Goal: Task Accomplishment & Management: Manage account settings

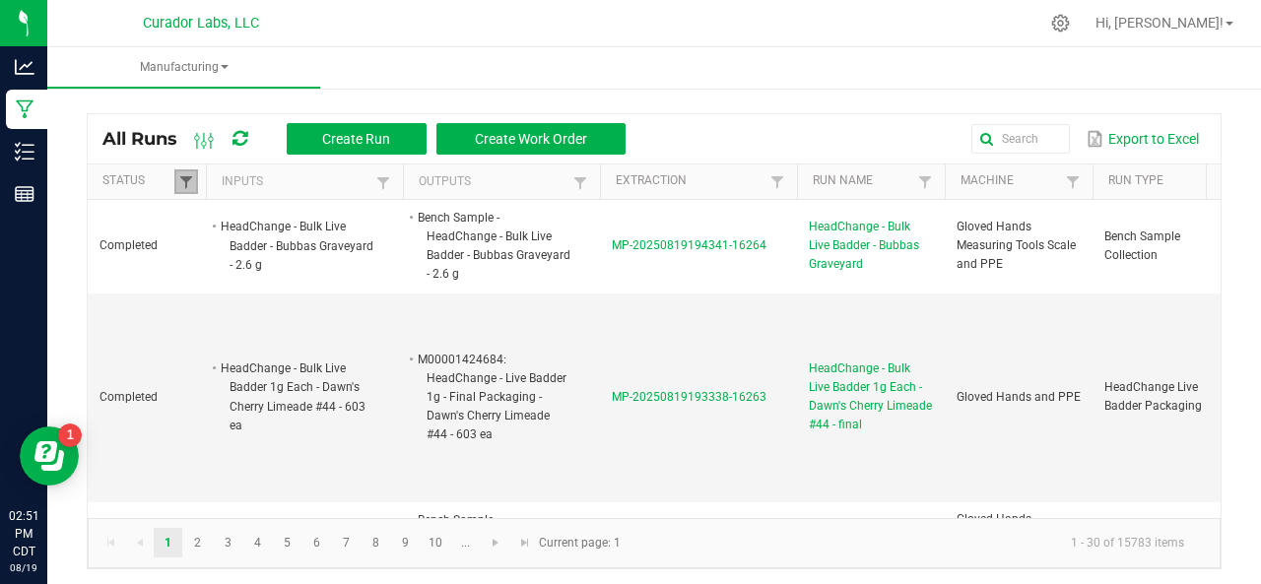
click at [178, 184] on span at bounding box center [186, 182] width 16 height 16
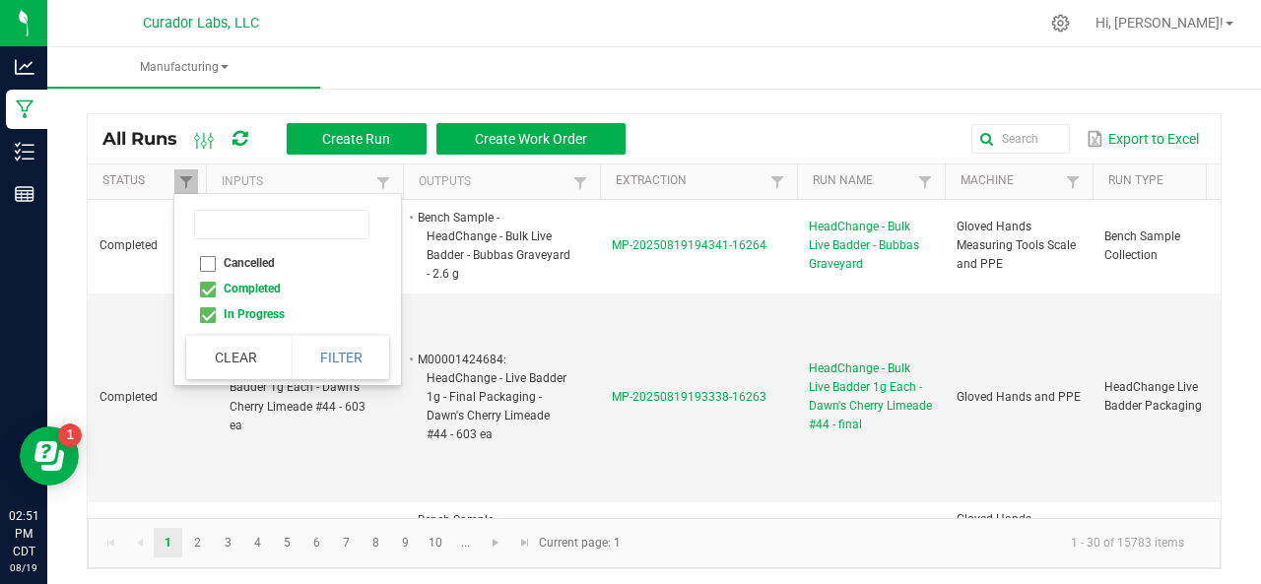
click at [205, 291] on li "Completed" at bounding box center [281, 289] width 191 height 26
checkbox input "false"
click at [353, 351] on button "Filter" at bounding box center [341, 357] width 99 height 43
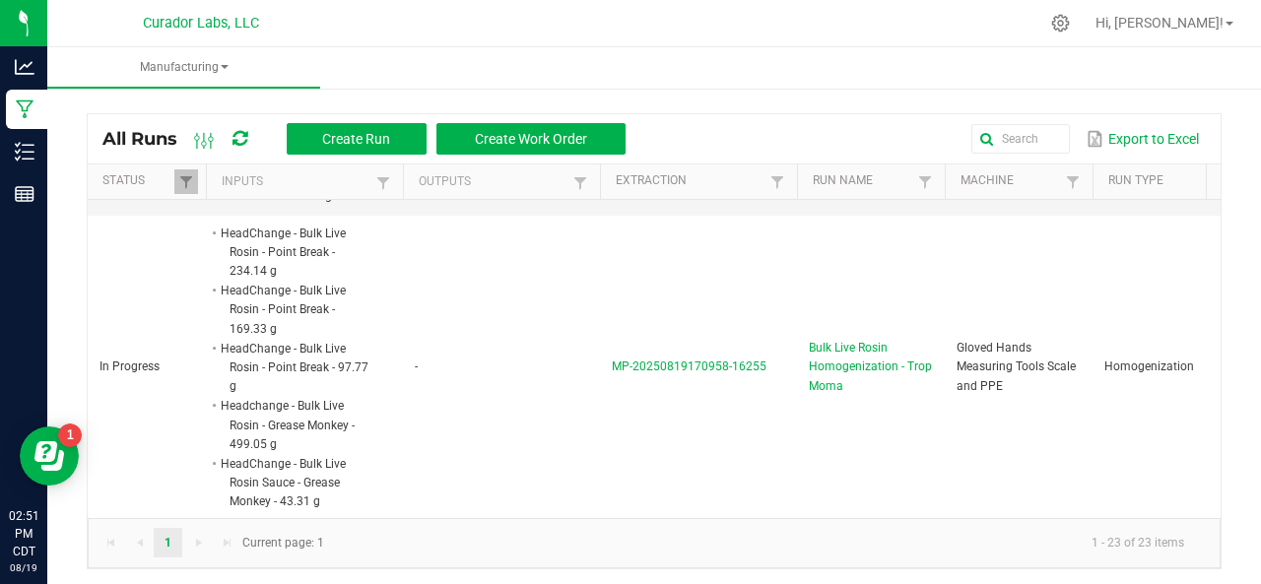
scroll to position [435, 0]
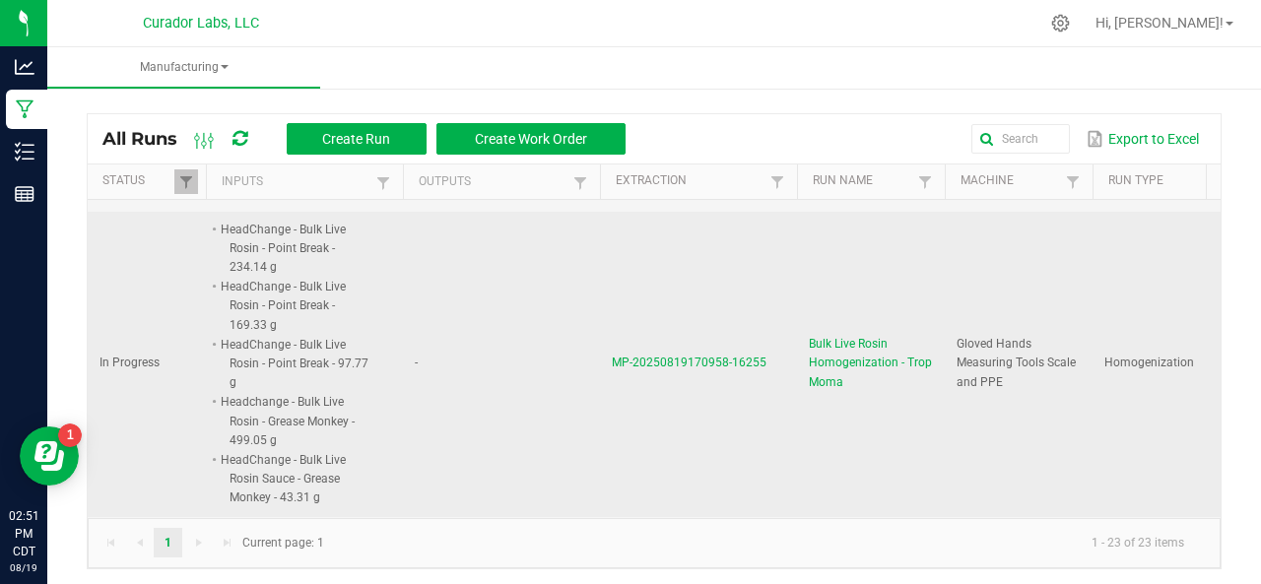
click at [658, 356] on span "MP-20250819170958-16255" at bounding box center [689, 363] width 155 height 14
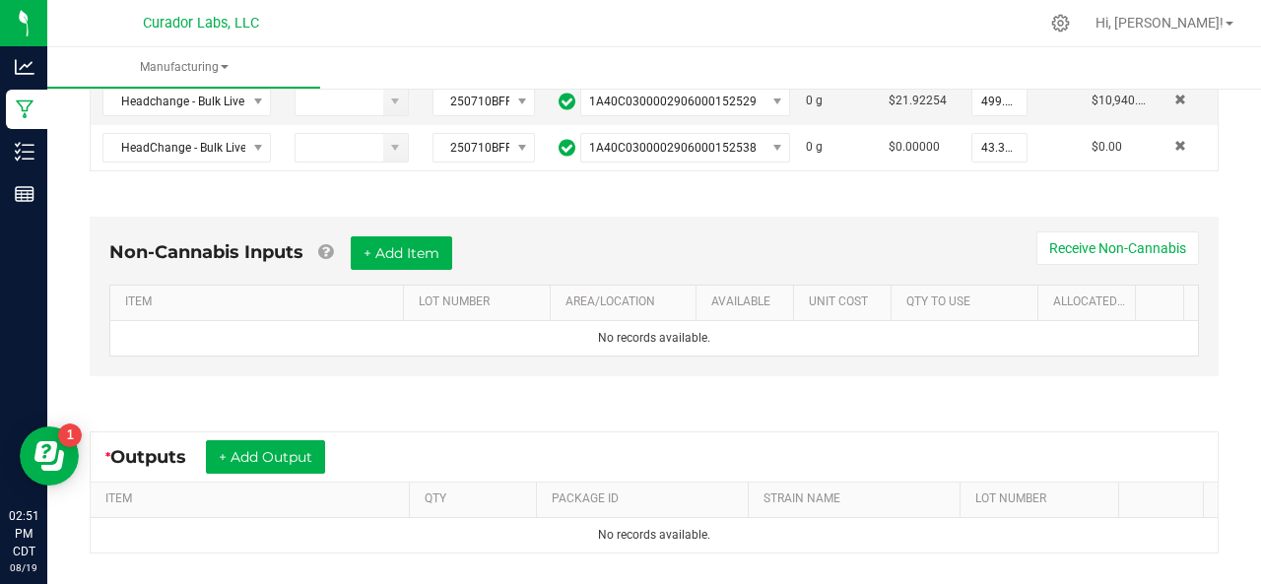
scroll to position [611, 0]
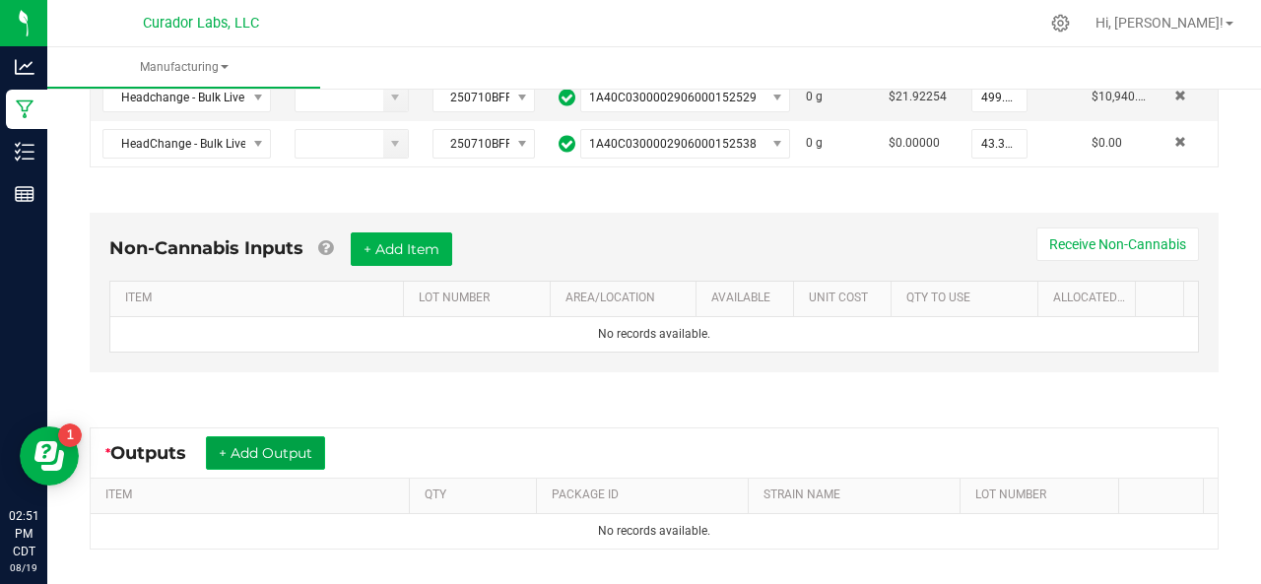
click at [280, 447] on button "+ Add Output" at bounding box center [265, 452] width 119 height 33
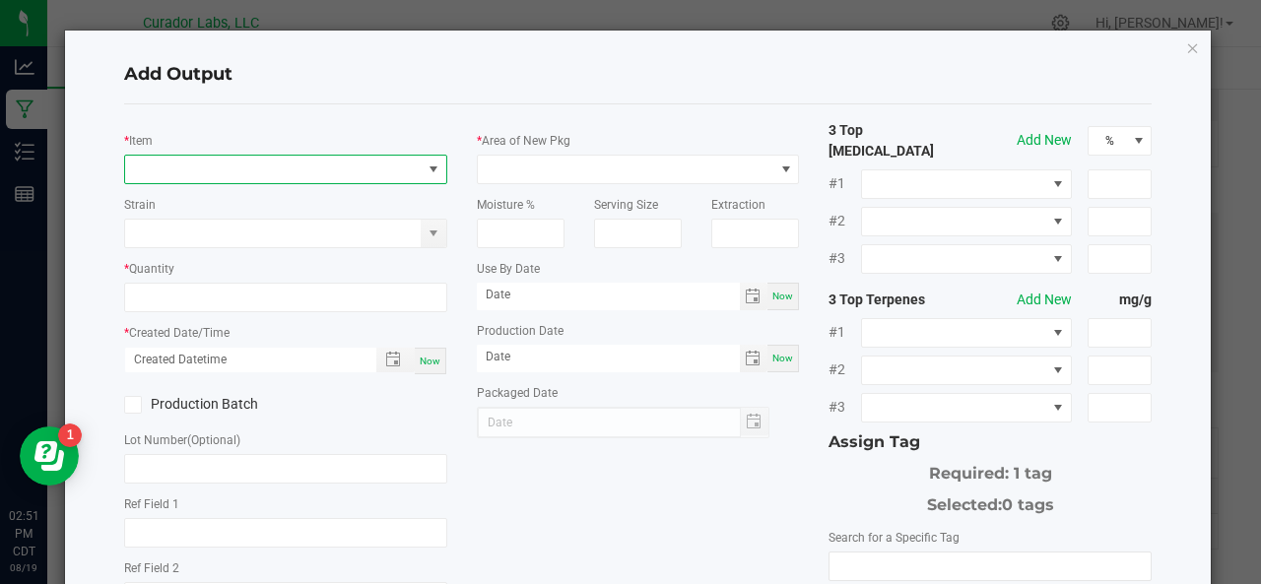
click at [189, 172] on span "NO DATA FOUND" at bounding box center [273, 170] width 297 height 28
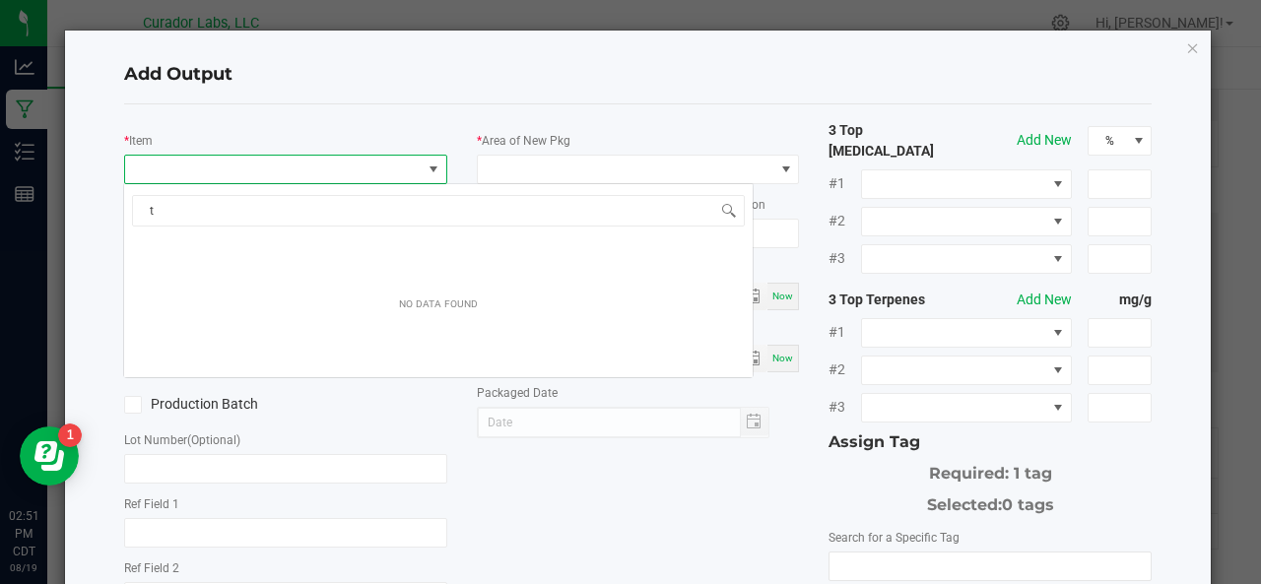
scroll to position [29, 318]
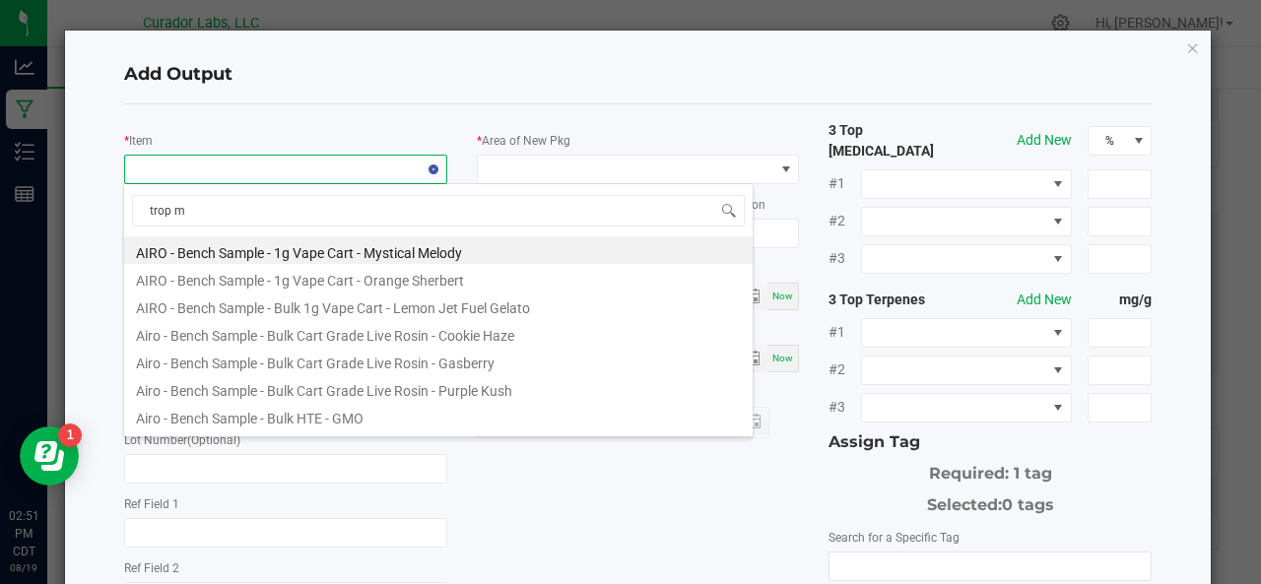
type input "trop mo"
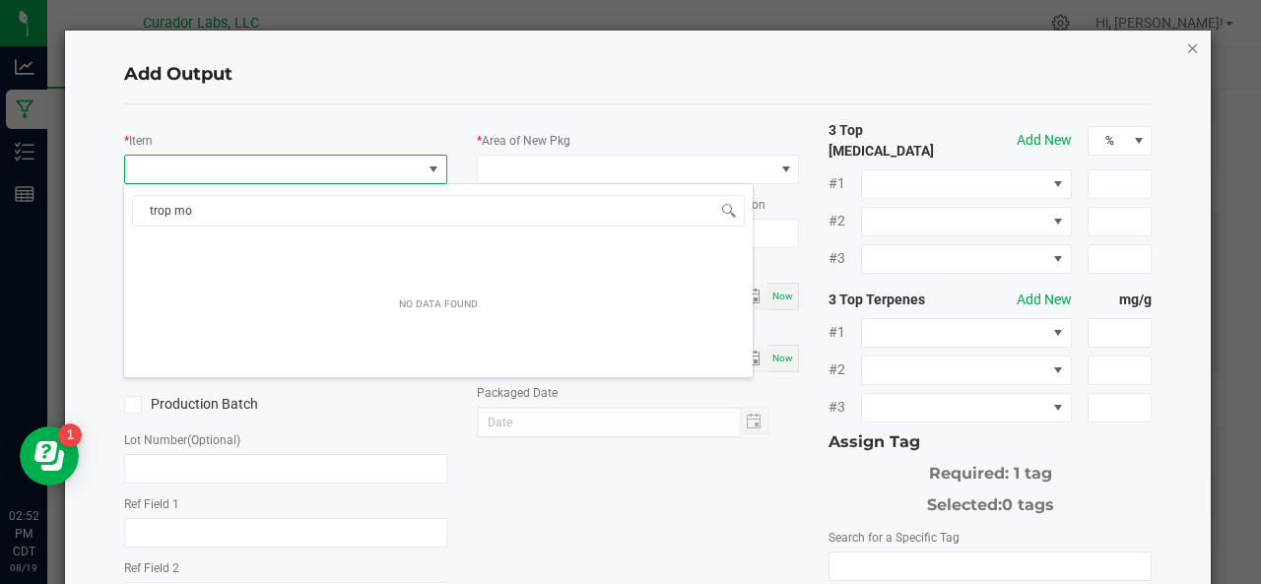
click at [1186, 48] on icon "button" at bounding box center [1193, 47] width 14 height 24
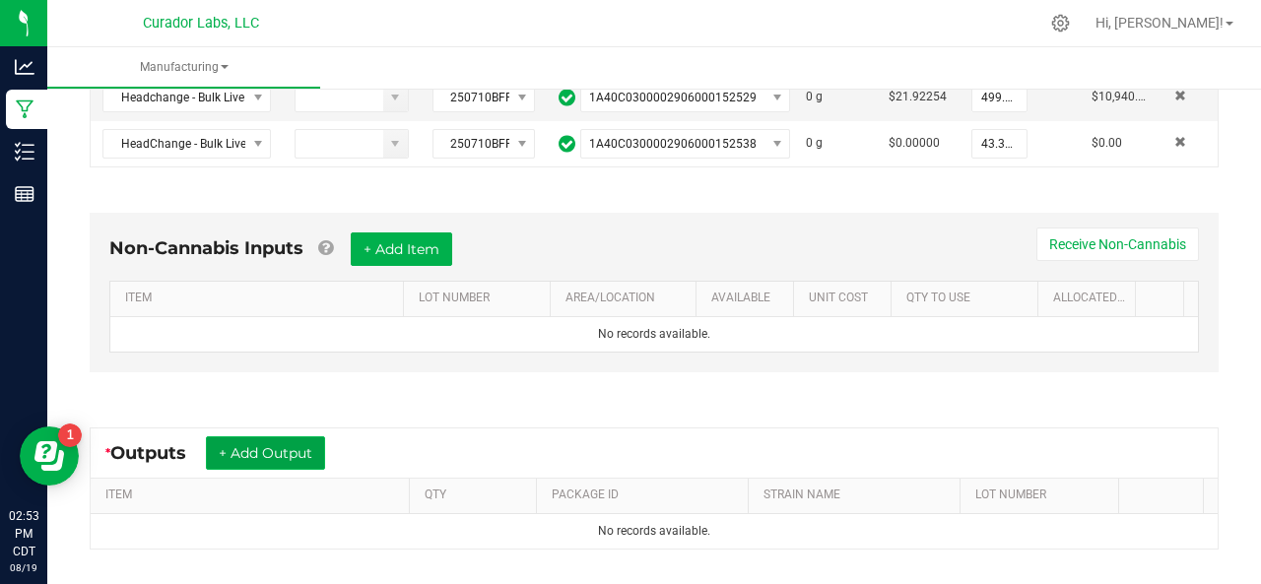
click at [280, 436] on button "+ Add Output" at bounding box center [265, 452] width 119 height 33
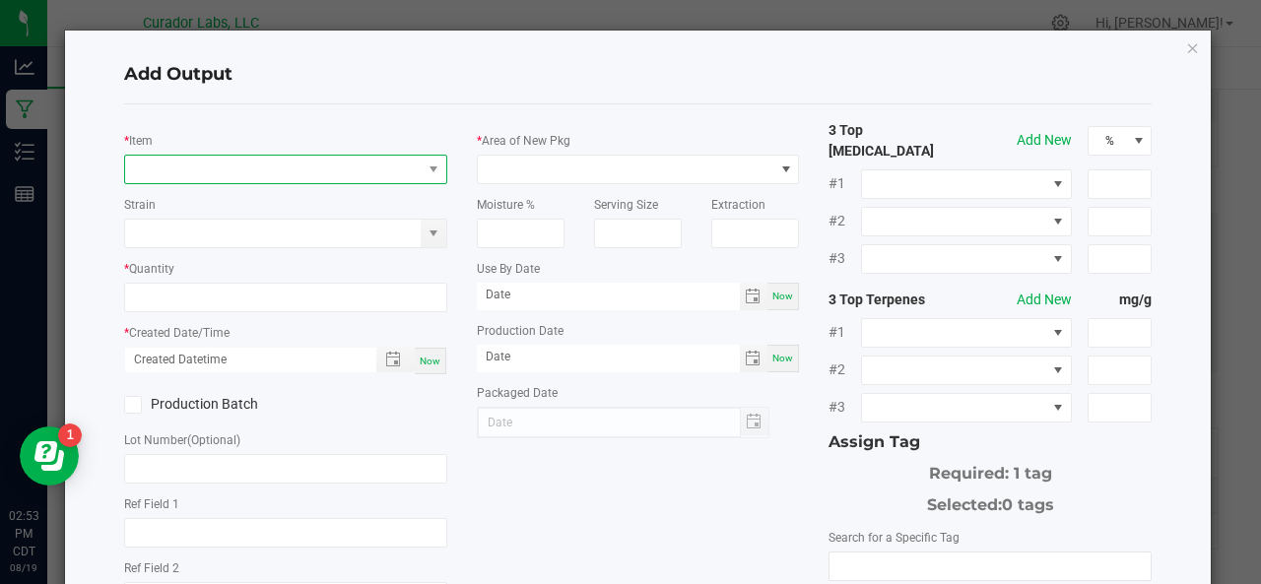
click at [200, 163] on span "NO DATA FOUND" at bounding box center [273, 170] width 297 height 28
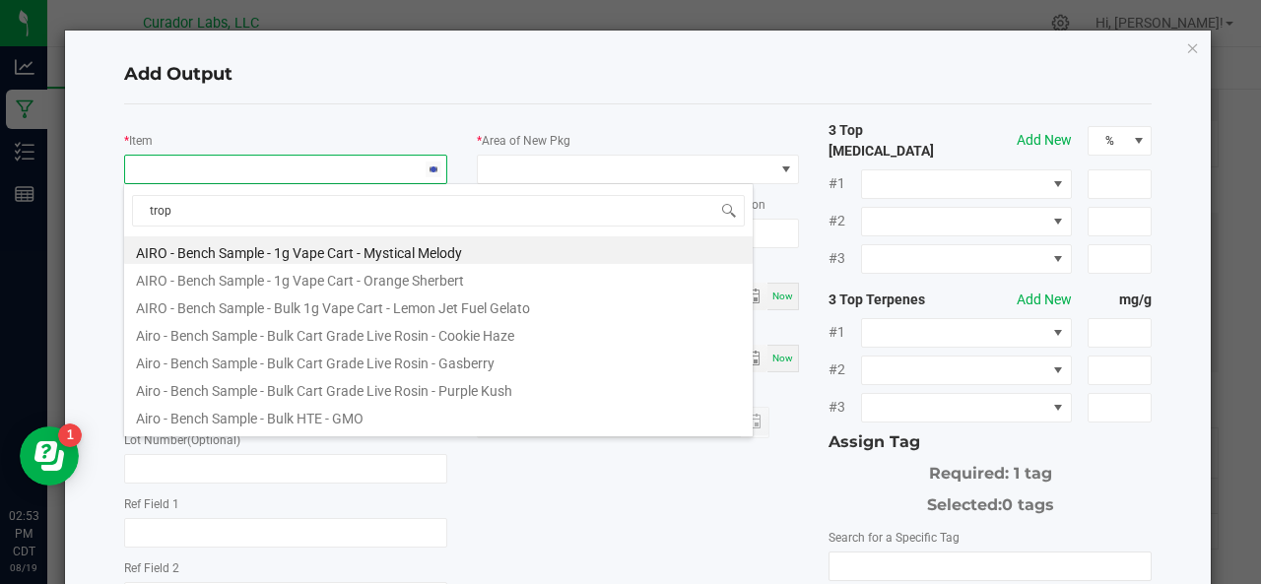
type input "trop m"
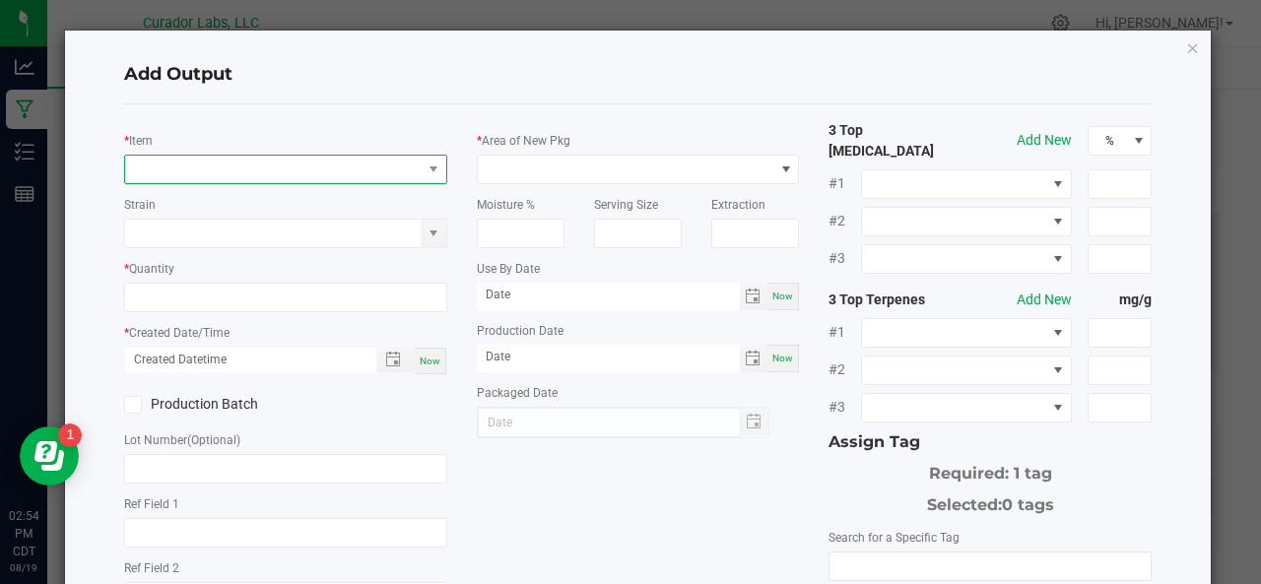
click at [258, 166] on span "NO DATA FOUND" at bounding box center [273, 170] width 297 height 28
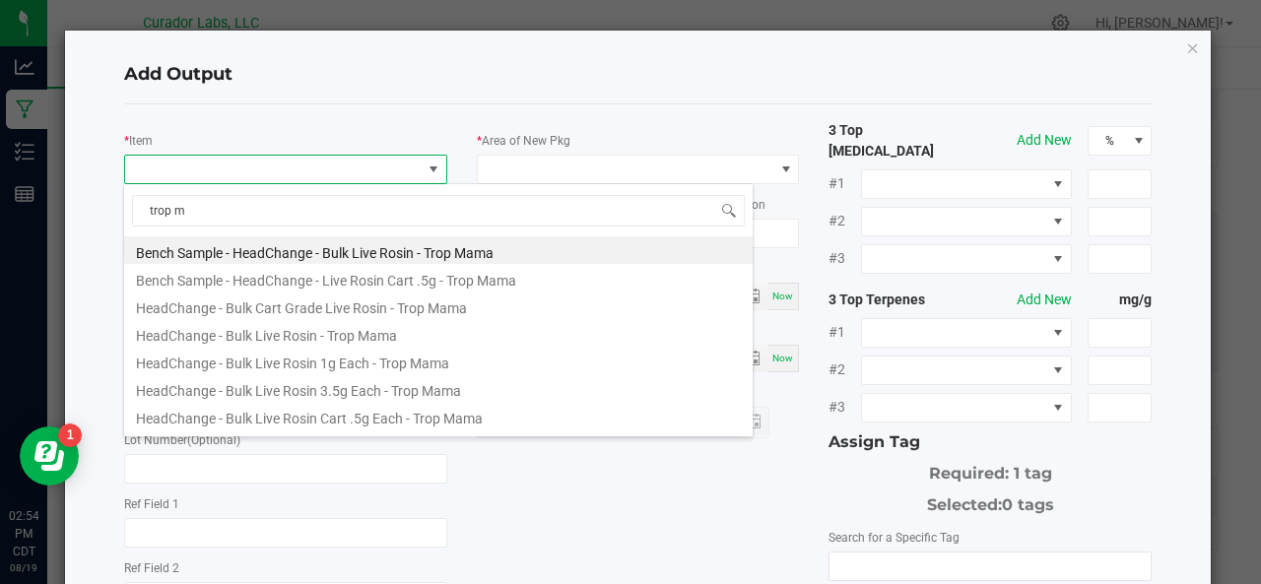
type input "trop ma"
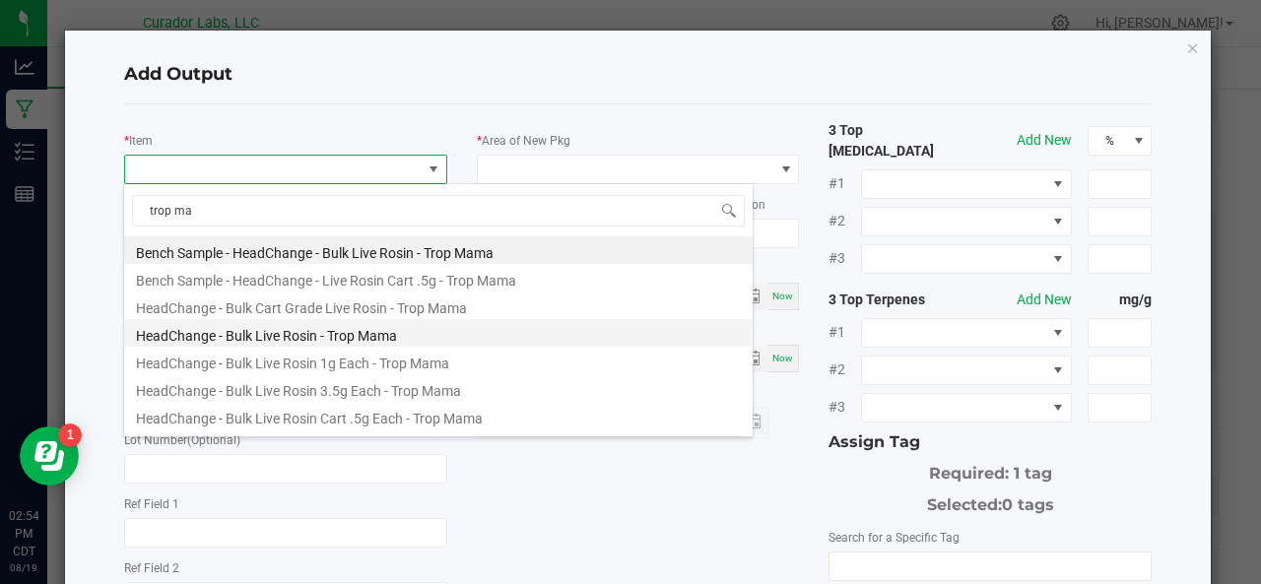
click at [303, 330] on li "HeadChange - Bulk Live Rosin - Trop Mama" at bounding box center [438, 333] width 628 height 28
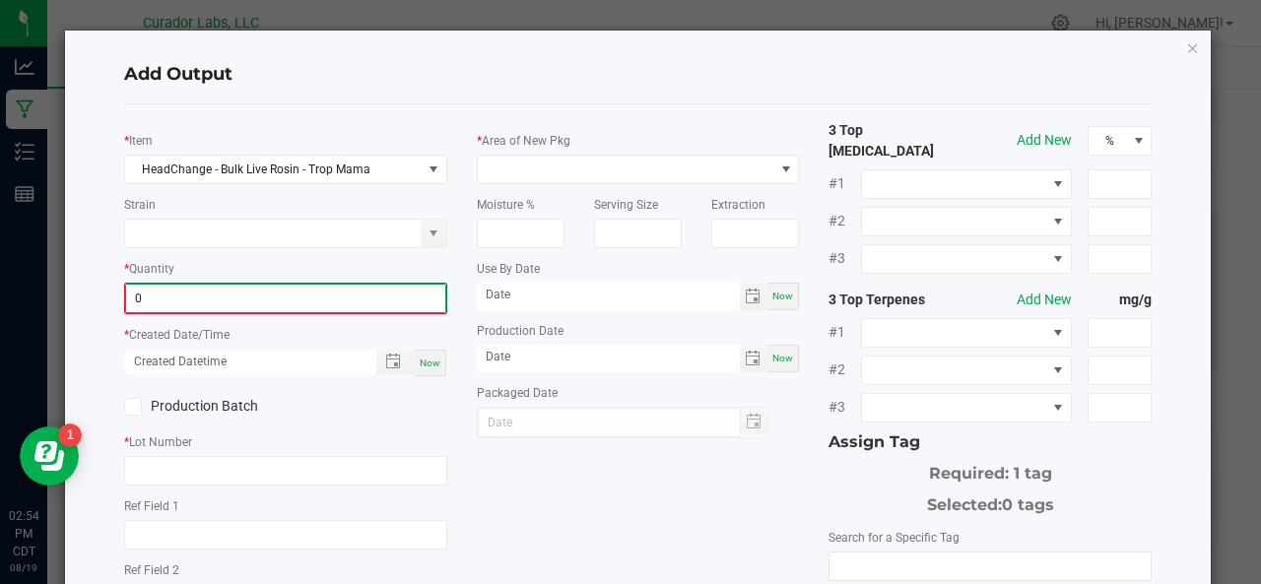
click at [206, 293] on input "0" at bounding box center [285, 299] width 319 height 28
type input "1054.4200 g"
click at [429, 360] on span "Now" at bounding box center [430, 361] width 21 height 11
type input "[DATE] 2:54 PM"
type input "[DATE]"
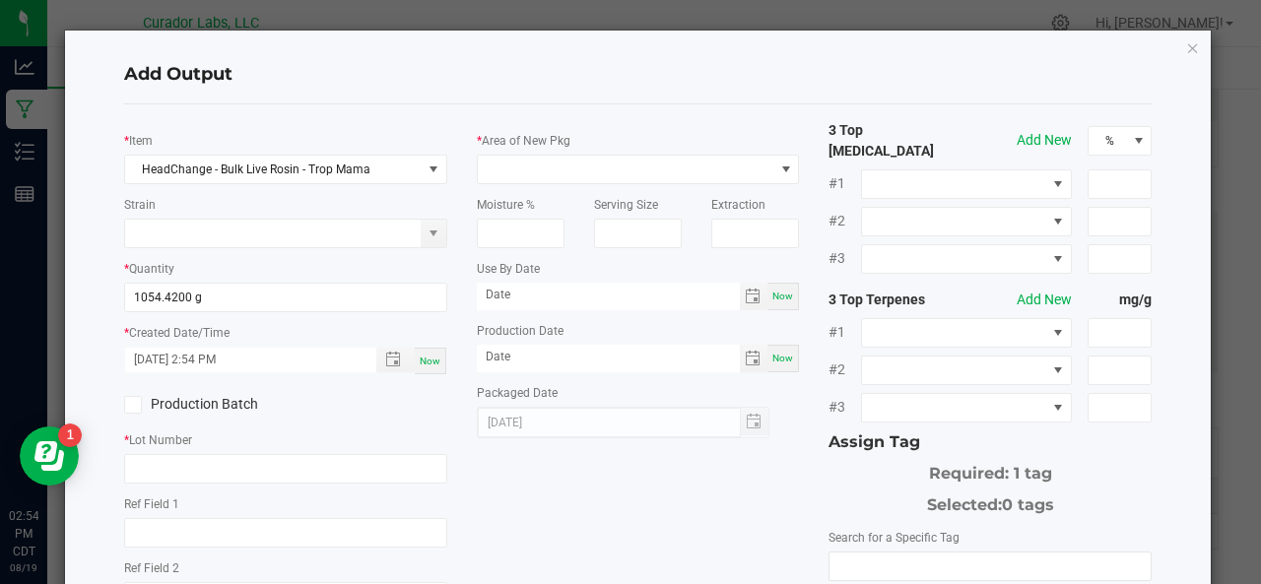
click at [176, 415] on div "Production Batch" at bounding box center [197, 405] width 176 height 30
click at [167, 401] on label "Production Batch" at bounding box center [197, 404] width 147 height 21
click at [0, 0] on input "Production Batch" at bounding box center [0, 0] width 0 height 0
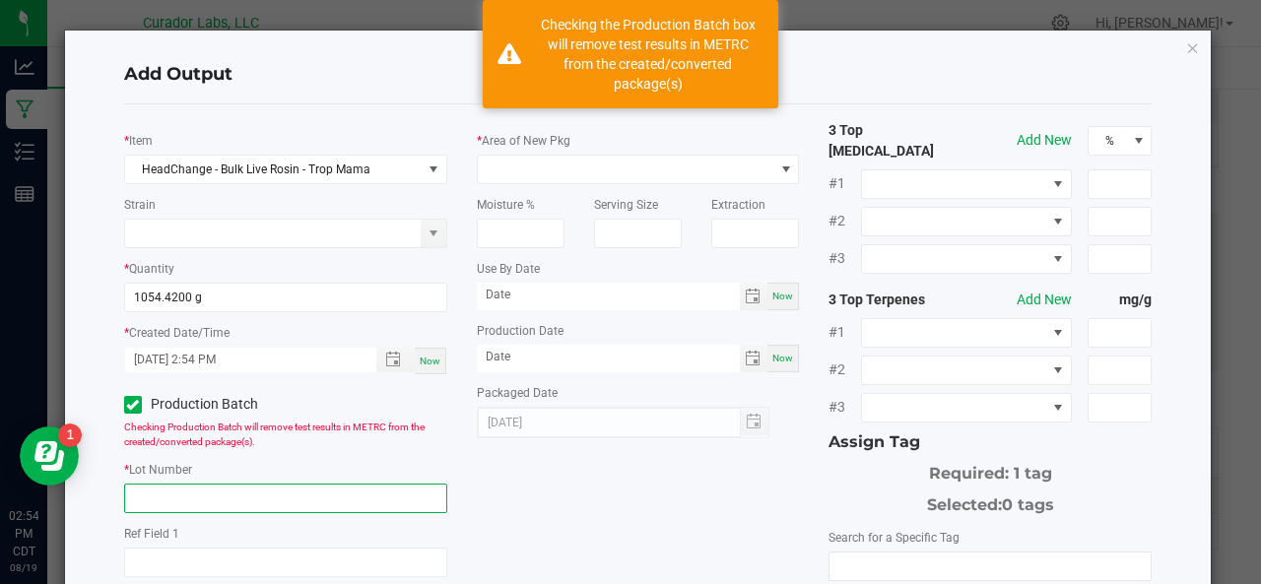
click at [189, 494] on input "text" at bounding box center [285, 499] width 323 height 30
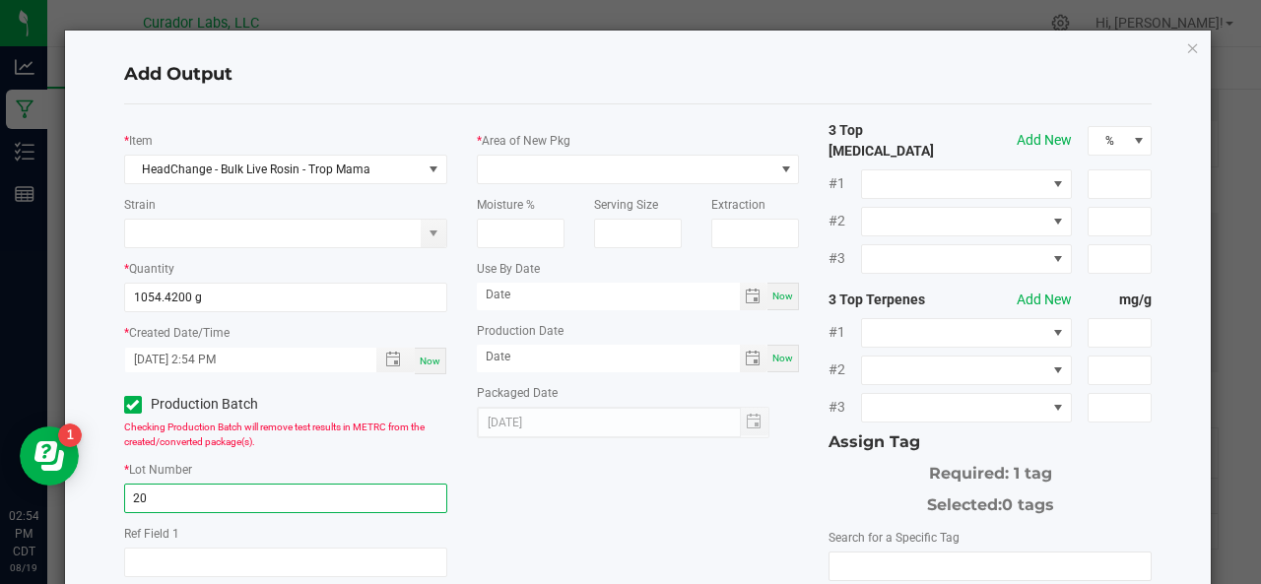
type input "2"
click at [189, 494] on input "08192025" at bounding box center [285, 499] width 323 height 30
type input "08192025BLKLVRSNBLNDTRPMM"
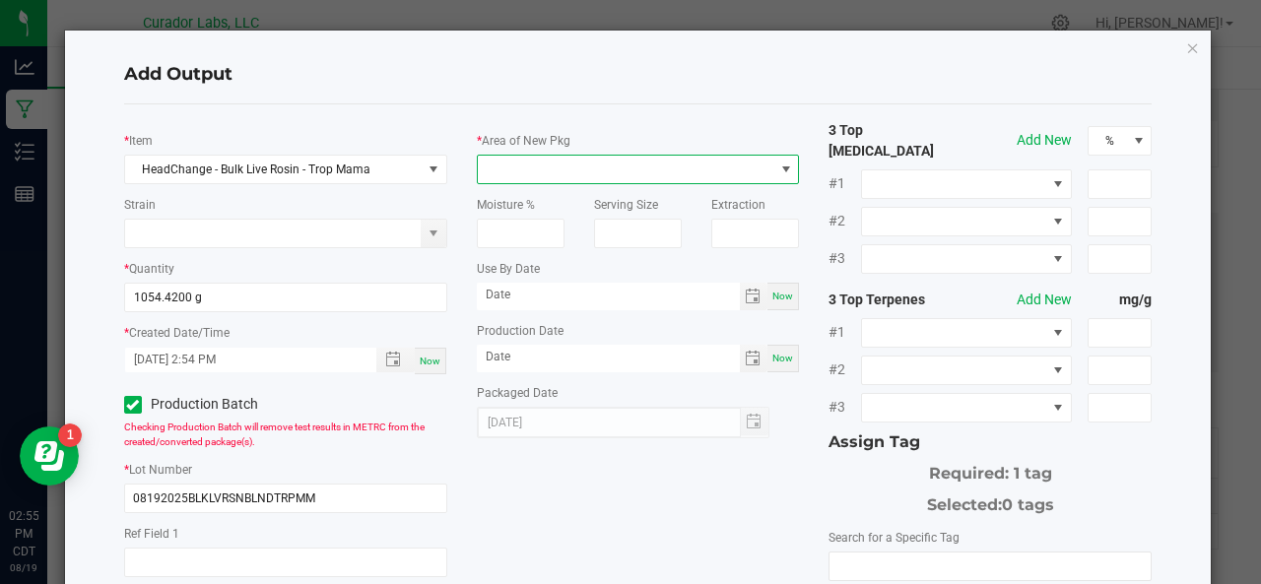
click at [522, 166] on span at bounding box center [626, 170] width 297 height 28
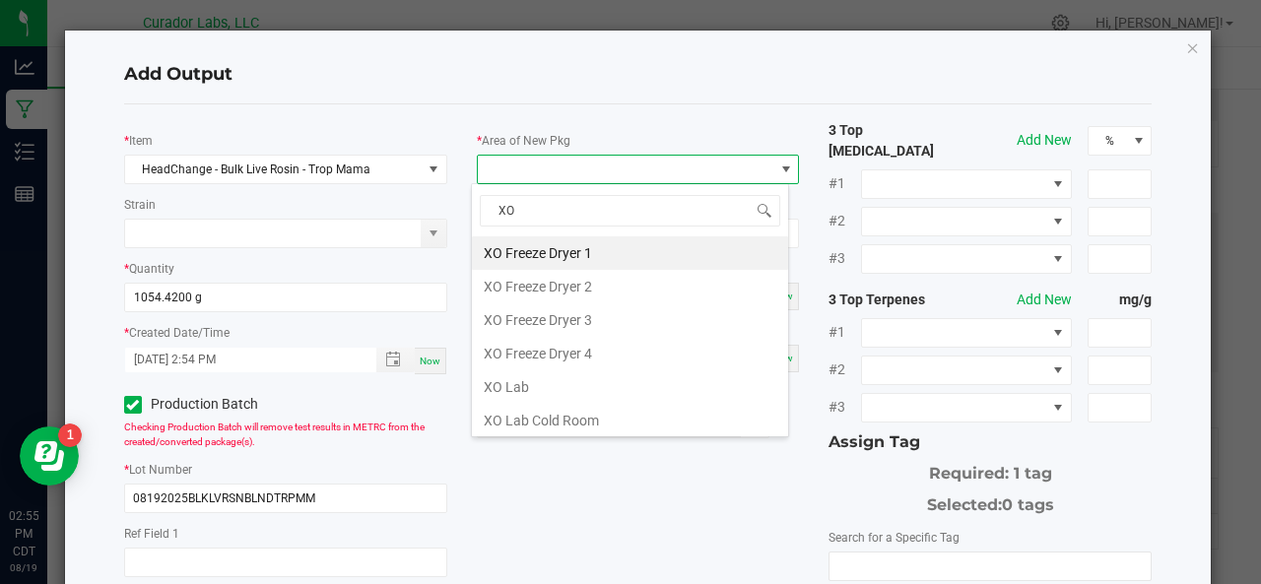
type input "X"
type input "B"
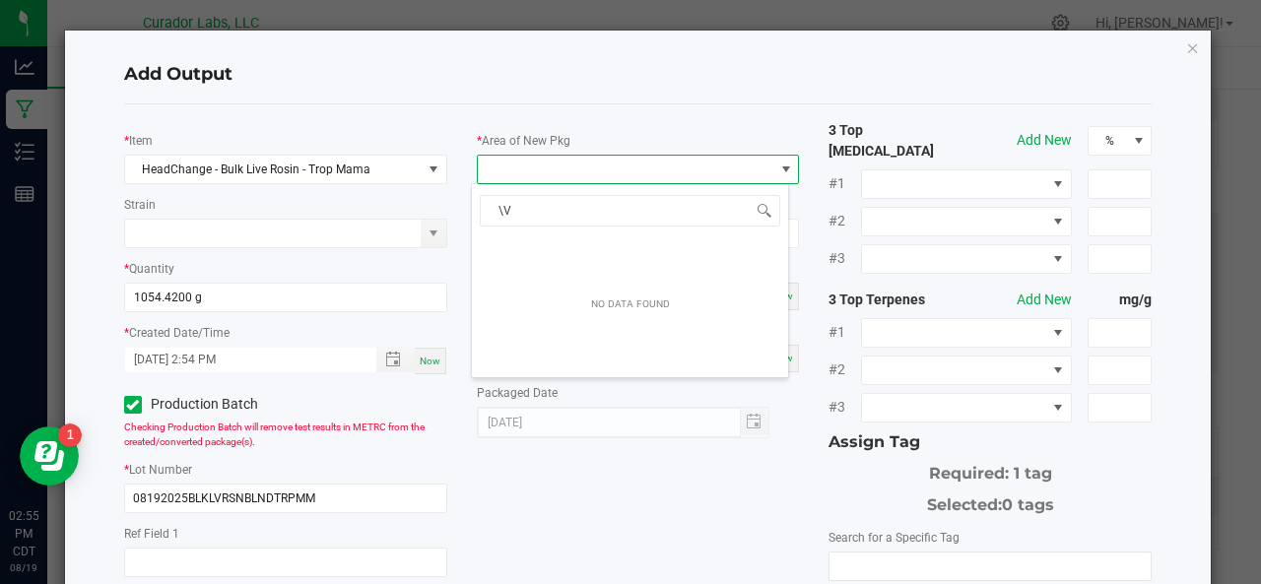
type input "\"
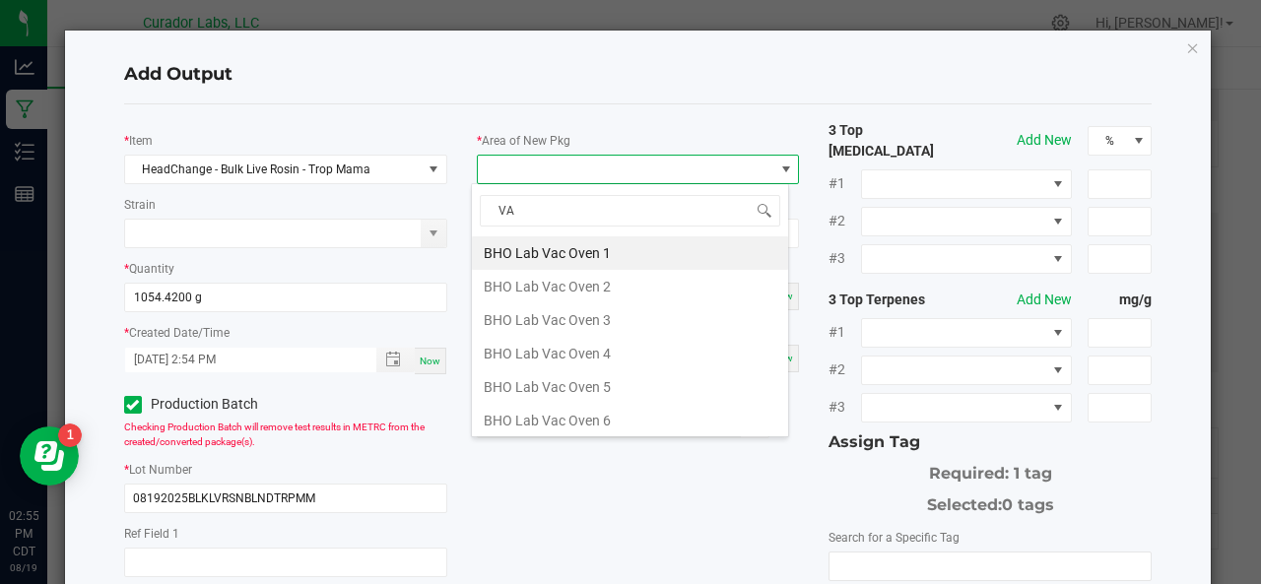
type input "VAU"
click at [499, 422] on li "Vault" at bounding box center [630, 420] width 316 height 33
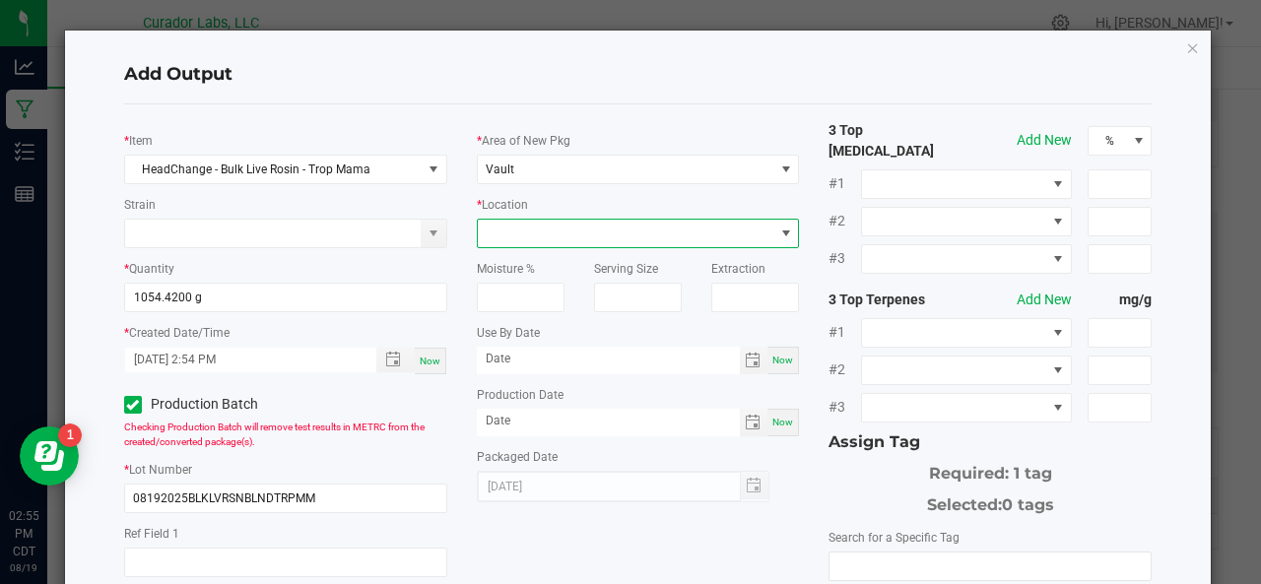
click at [616, 237] on span at bounding box center [626, 234] width 297 height 28
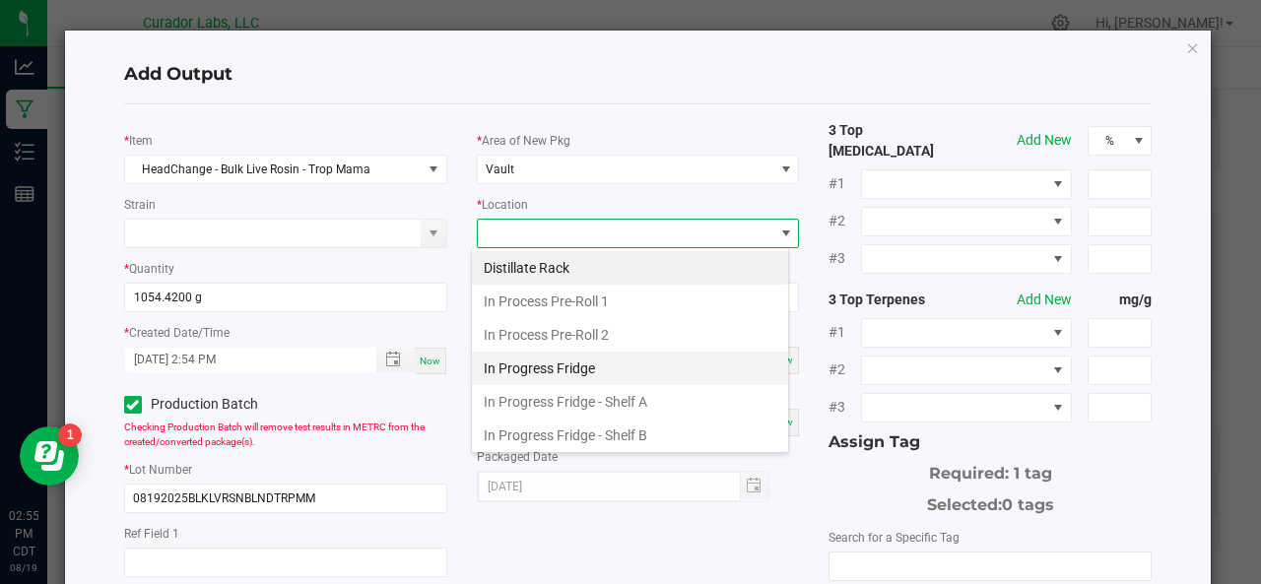
click at [575, 369] on li "In Progress Fridge" at bounding box center [630, 368] width 316 height 33
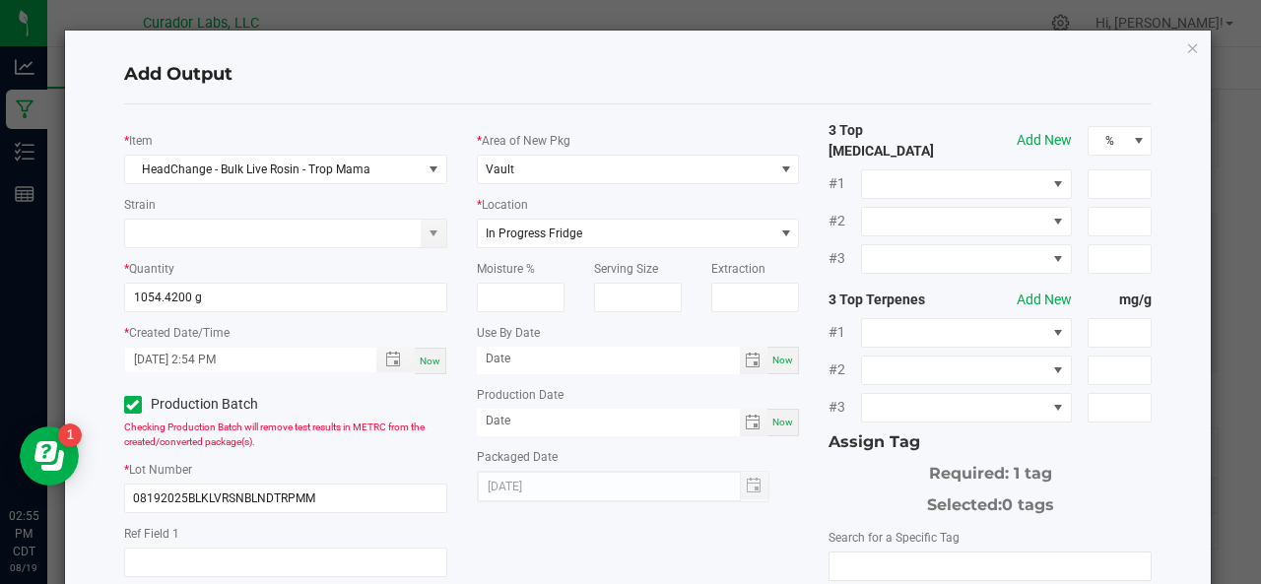
click at [774, 357] on span "Now" at bounding box center [782, 360] width 21 height 11
click at [597, 363] on input "[DATE]" at bounding box center [608, 359] width 263 height 25
type input "[DATE]"
click at [772, 425] on span "Now" at bounding box center [782, 422] width 21 height 11
type input "[DATE]"
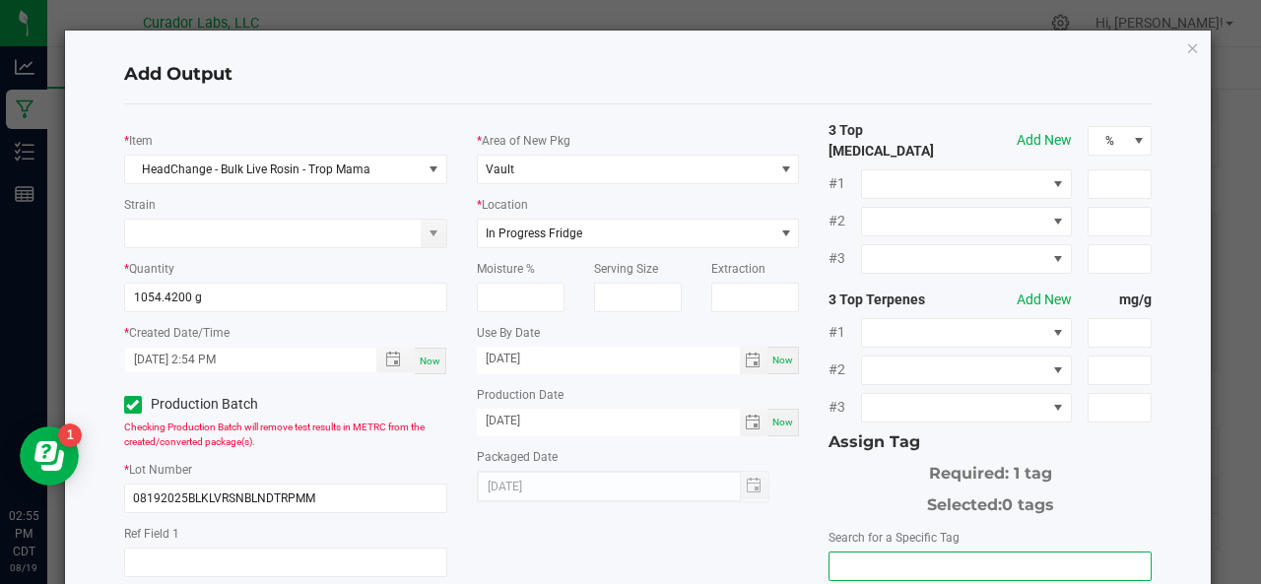
click at [849, 553] on input "NO DATA FOUND" at bounding box center [989, 567] width 321 height 28
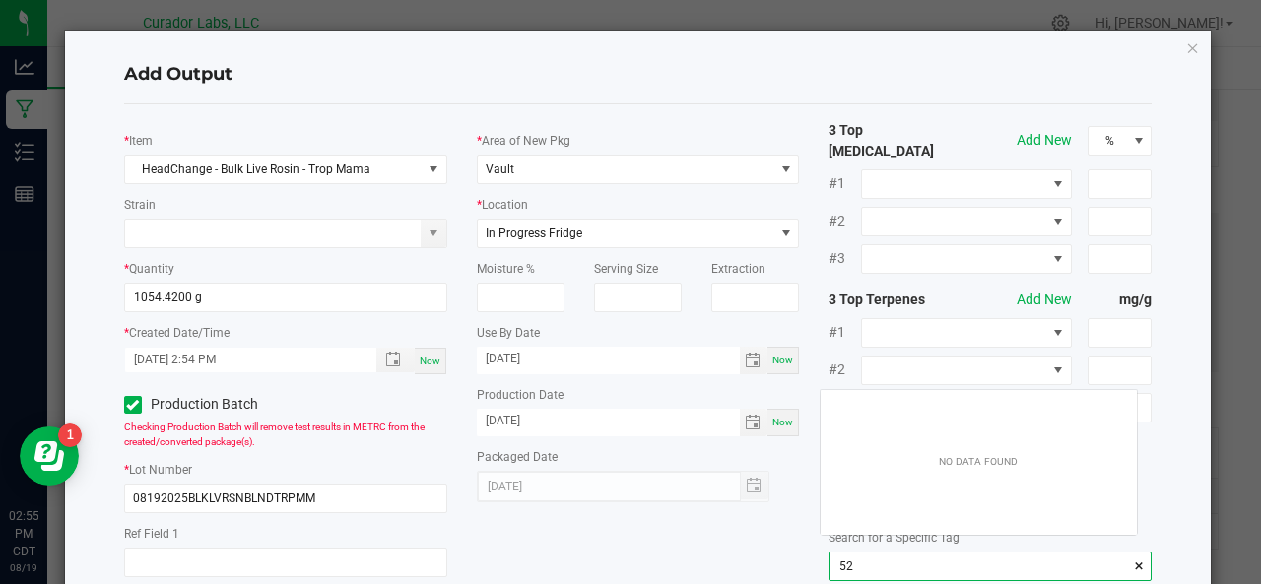
scroll to position [28, 317]
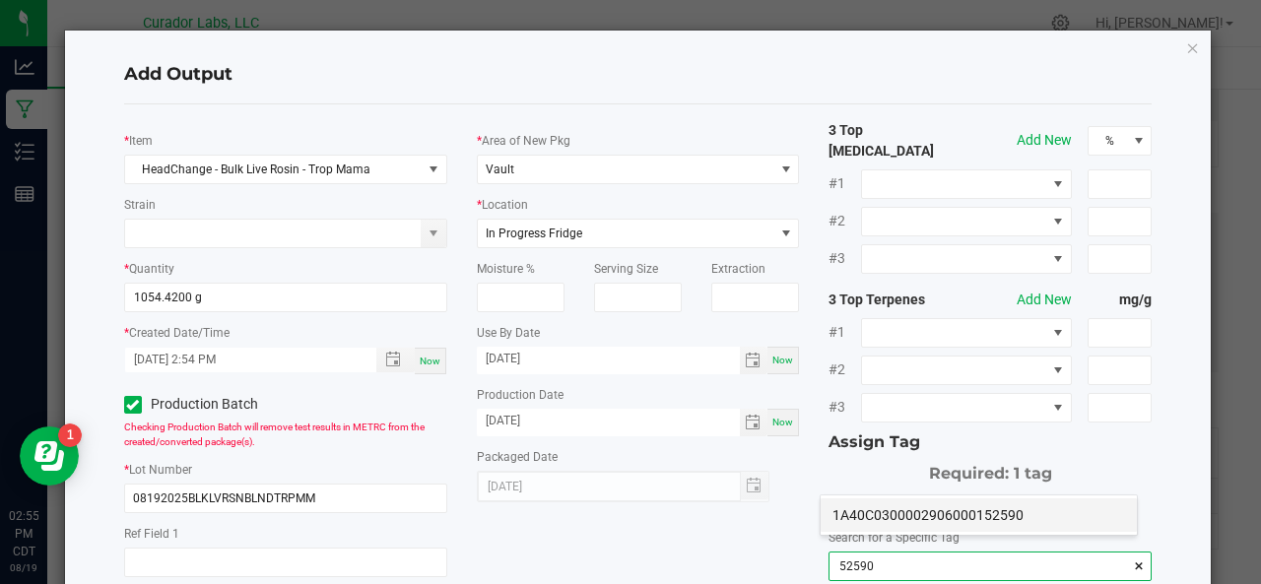
click at [841, 515] on li "1A40C0300002906000152590" at bounding box center [979, 514] width 316 height 33
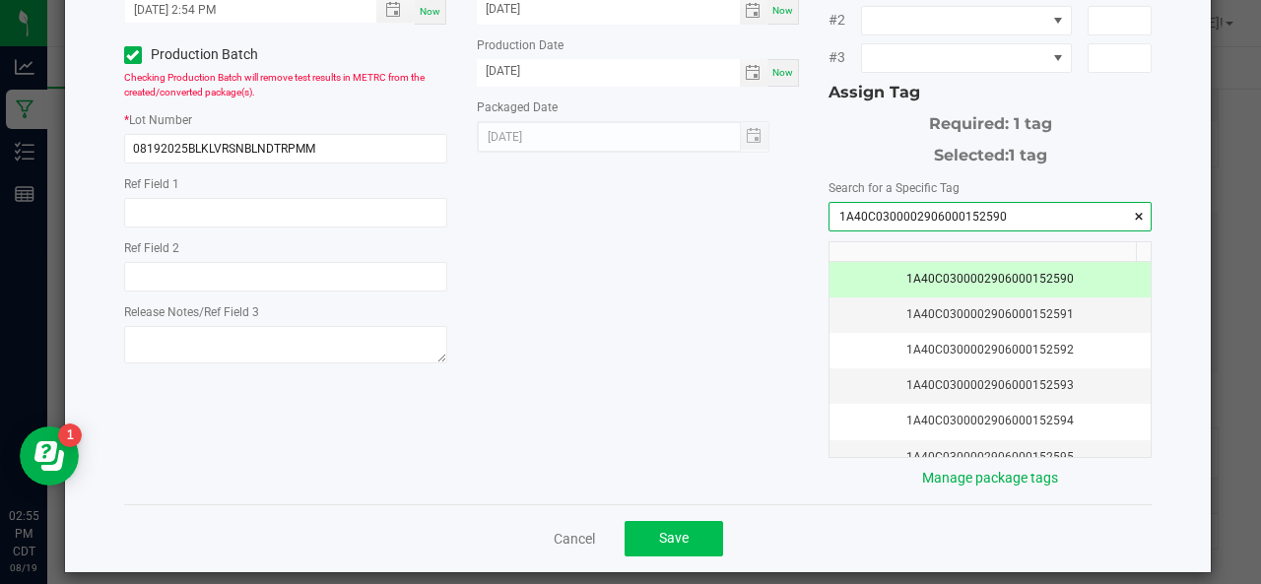
type input "1A40C0300002906000152590"
click at [674, 529] on button "Save" at bounding box center [674, 538] width 99 height 35
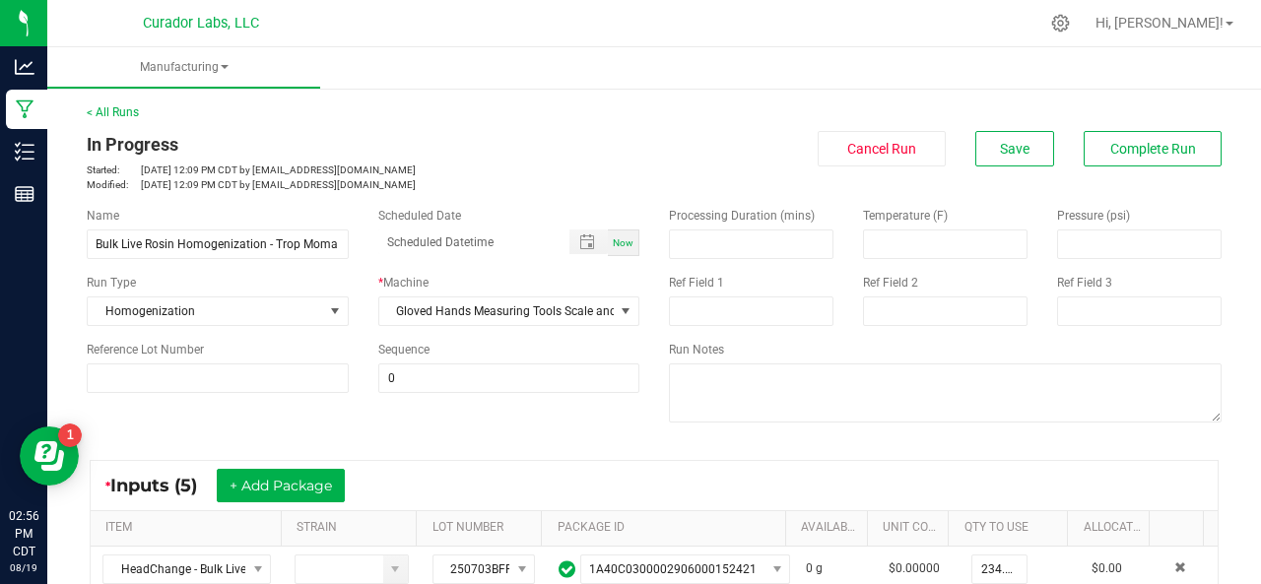
scroll to position [376, 0]
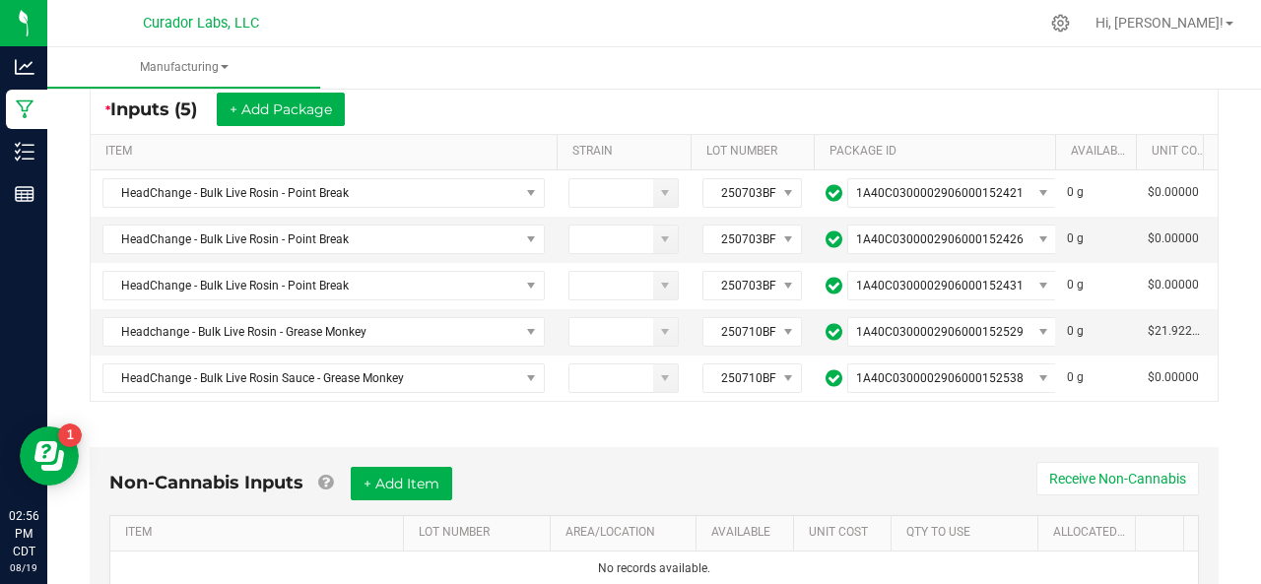
click at [554, 158] on span at bounding box center [554, 306] width 6 height 343
click at [731, 109] on div "* Inputs (5) + Add Package" at bounding box center [654, 109] width 1127 height 49
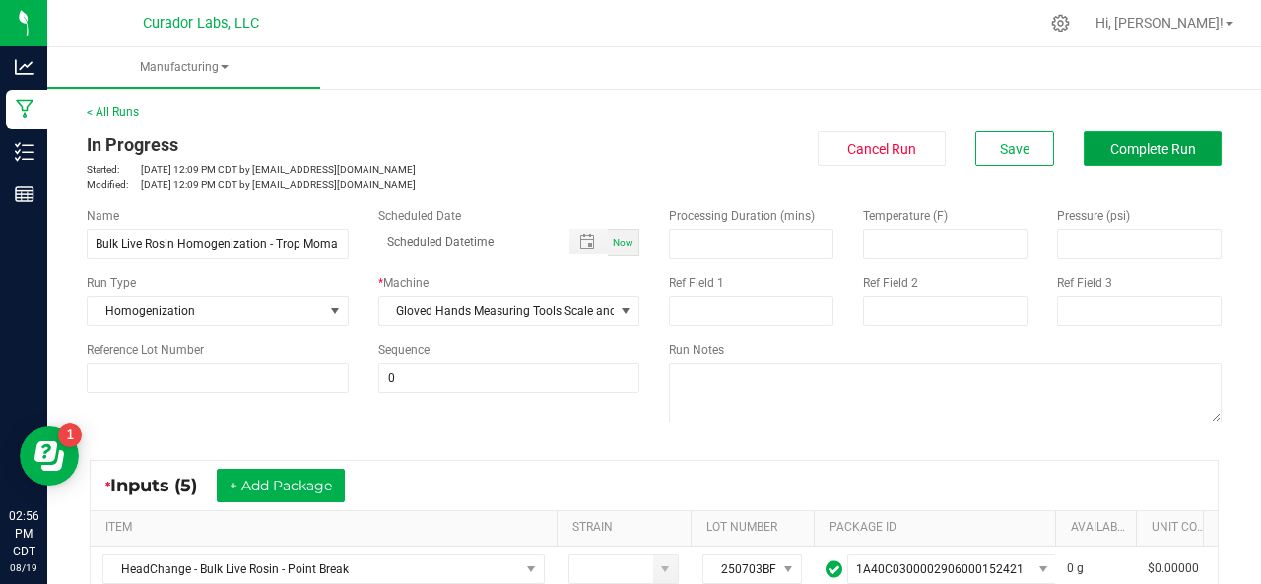
click at [1131, 139] on button "Complete Run" at bounding box center [1153, 148] width 138 height 35
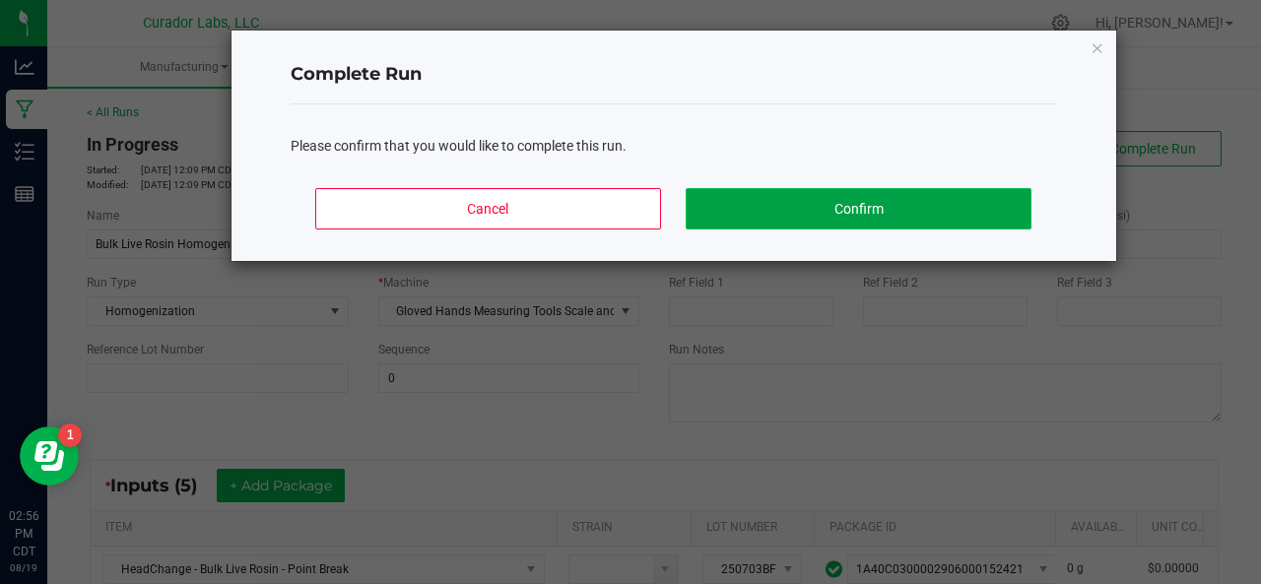
click at [879, 208] on button "Confirm" at bounding box center [858, 208] width 345 height 41
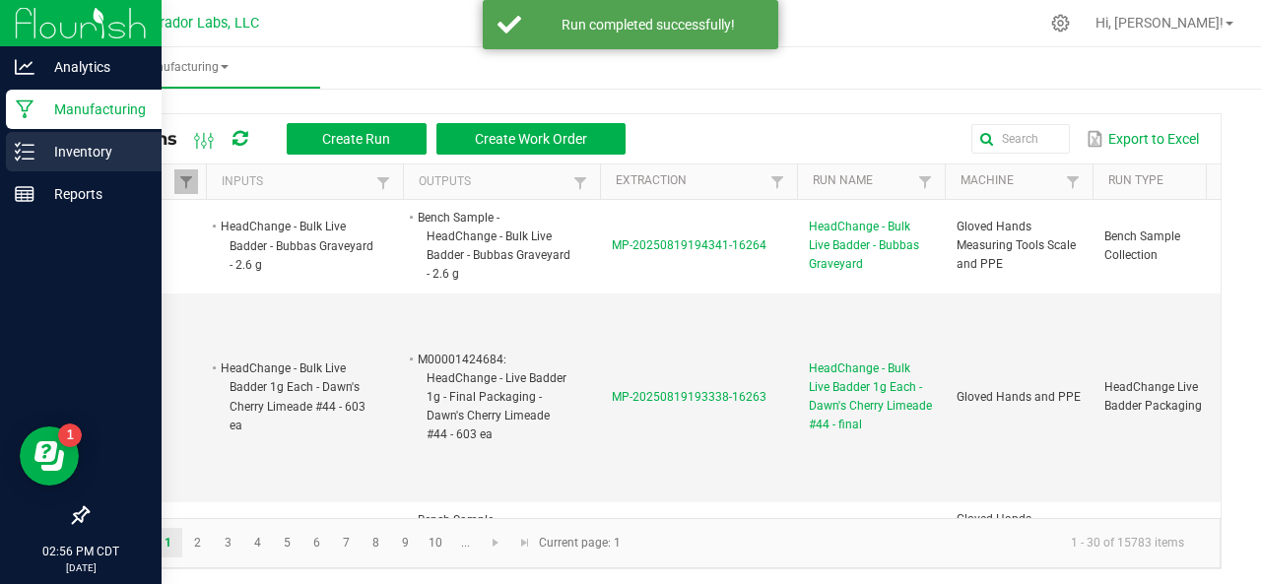
click at [25, 141] on div "Inventory" at bounding box center [84, 151] width 156 height 39
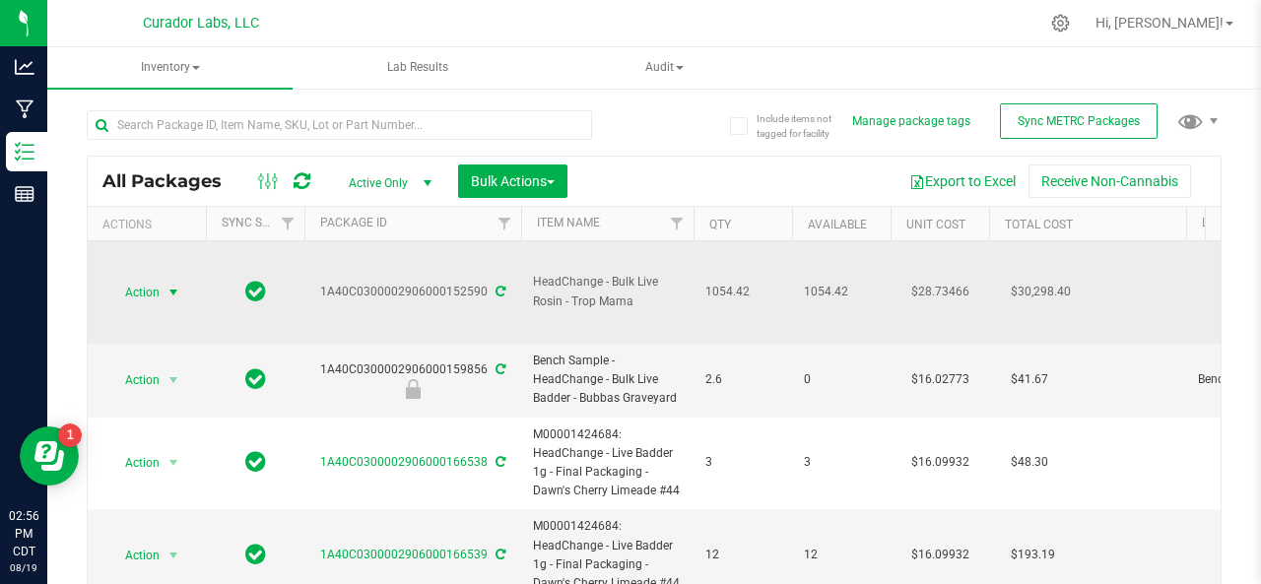
click at [163, 281] on span "select" at bounding box center [174, 293] width 25 height 28
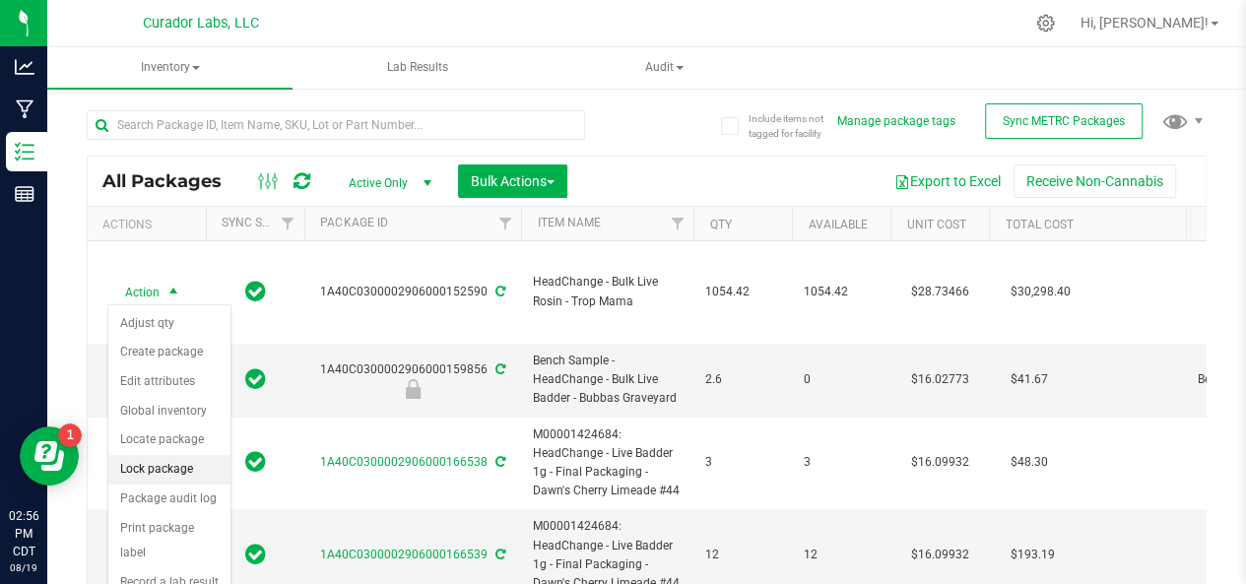
click at [165, 468] on li "Lock package" at bounding box center [169, 470] width 122 height 30
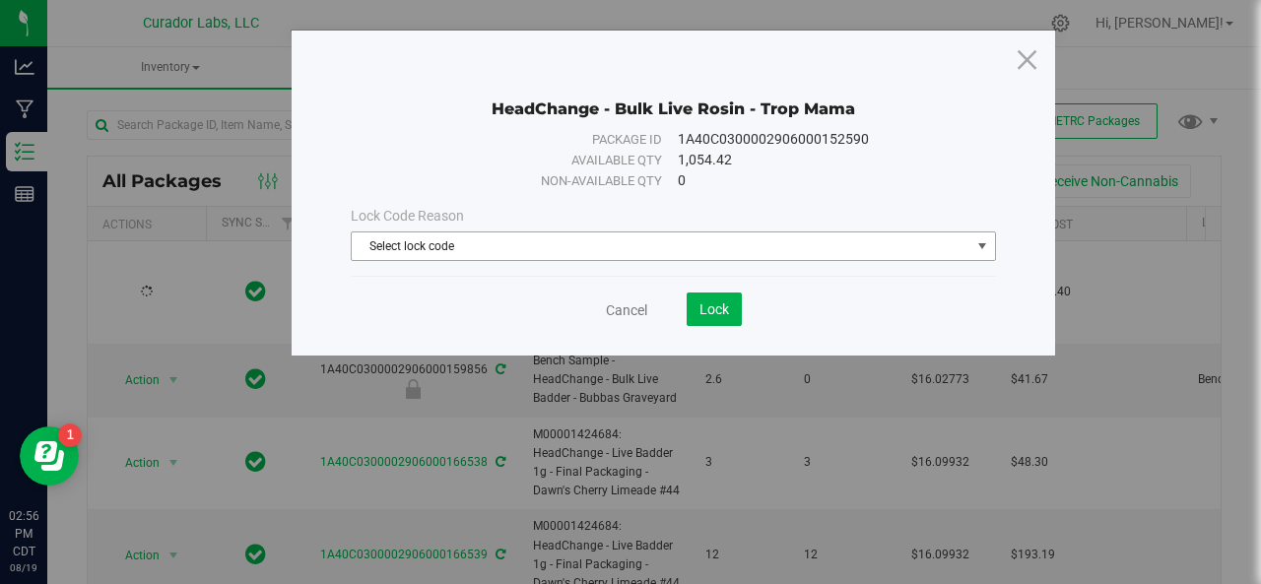
click at [470, 239] on span "Select lock code" at bounding box center [661, 246] width 619 height 28
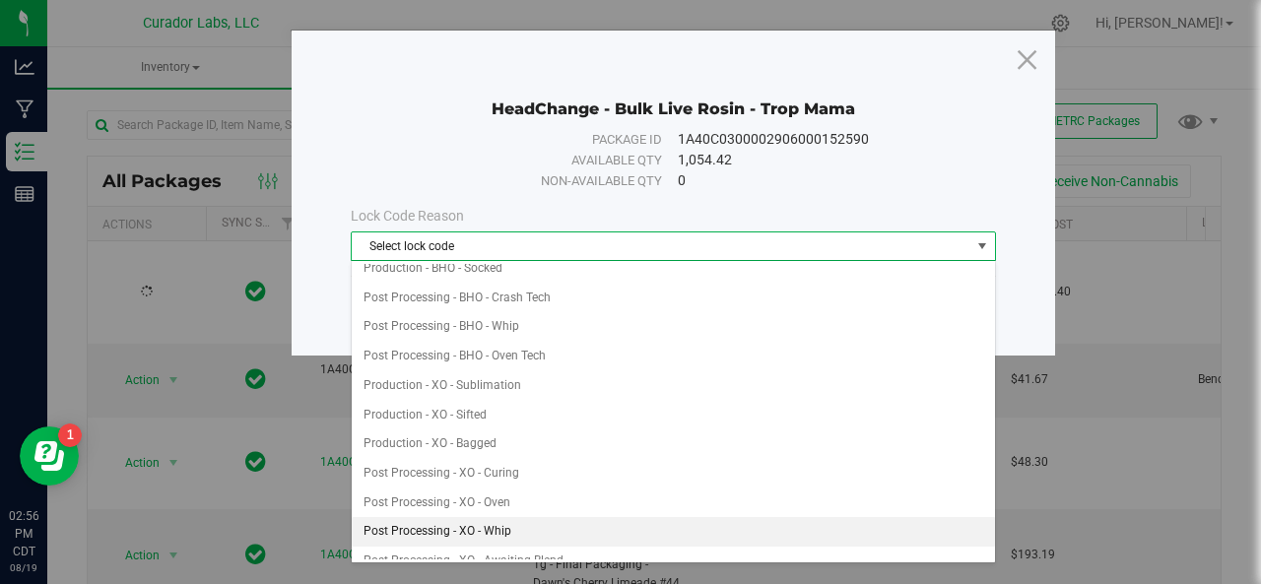
scroll to position [430, 0]
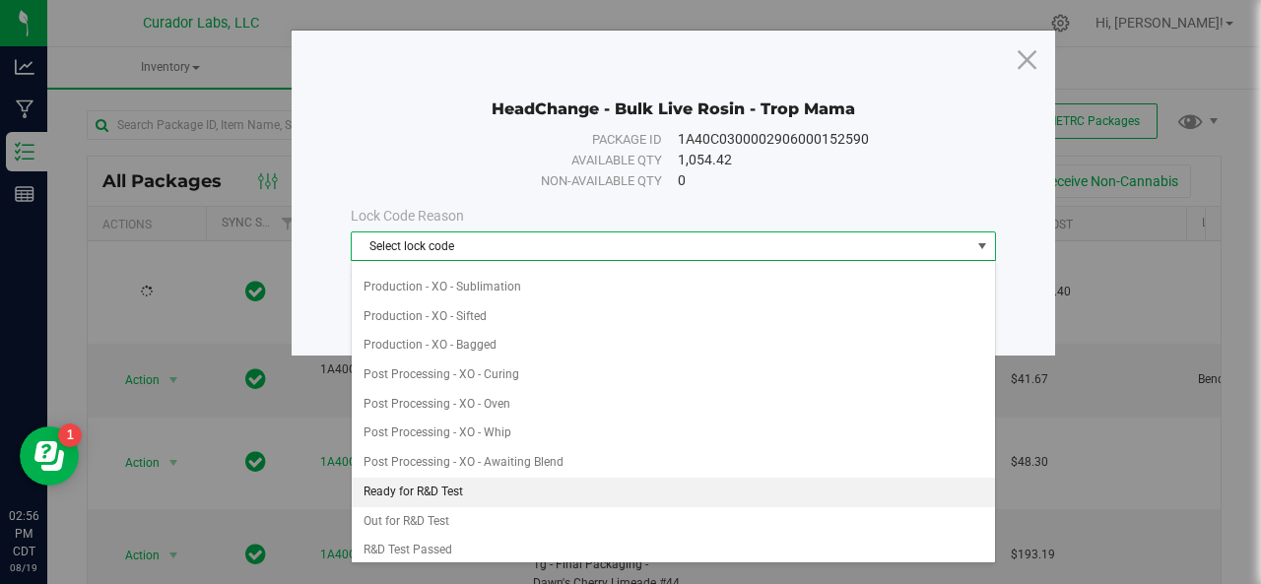
click at [425, 478] on li "Ready for R&D Test" at bounding box center [674, 493] width 644 height 30
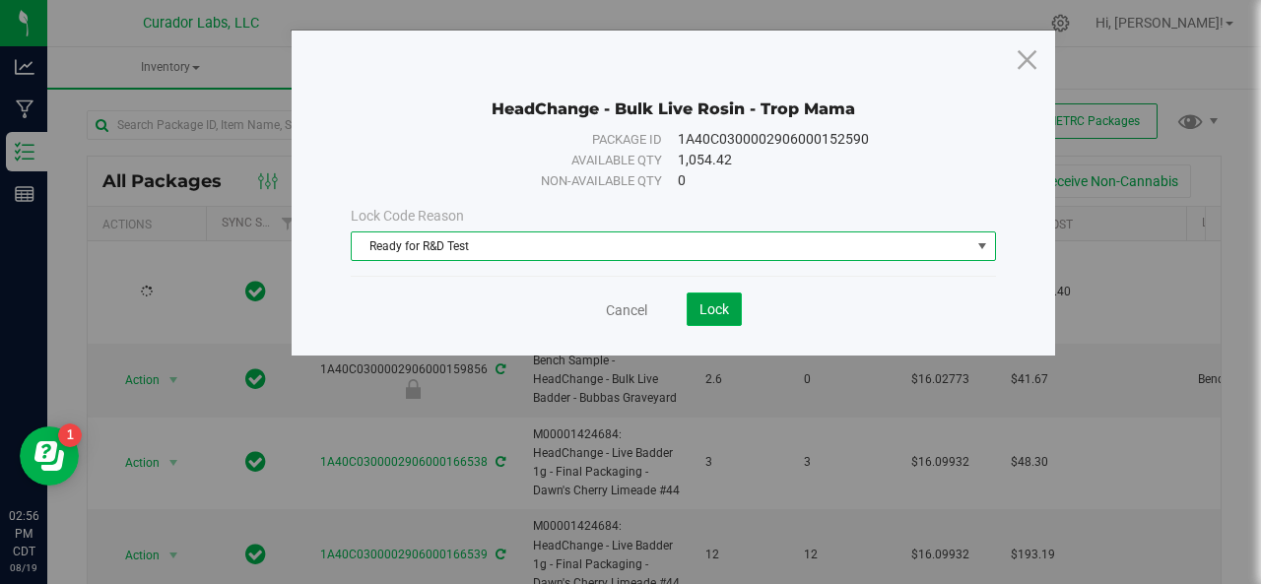
click at [695, 304] on button "Lock" at bounding box center [714, 309] width 55 height 33
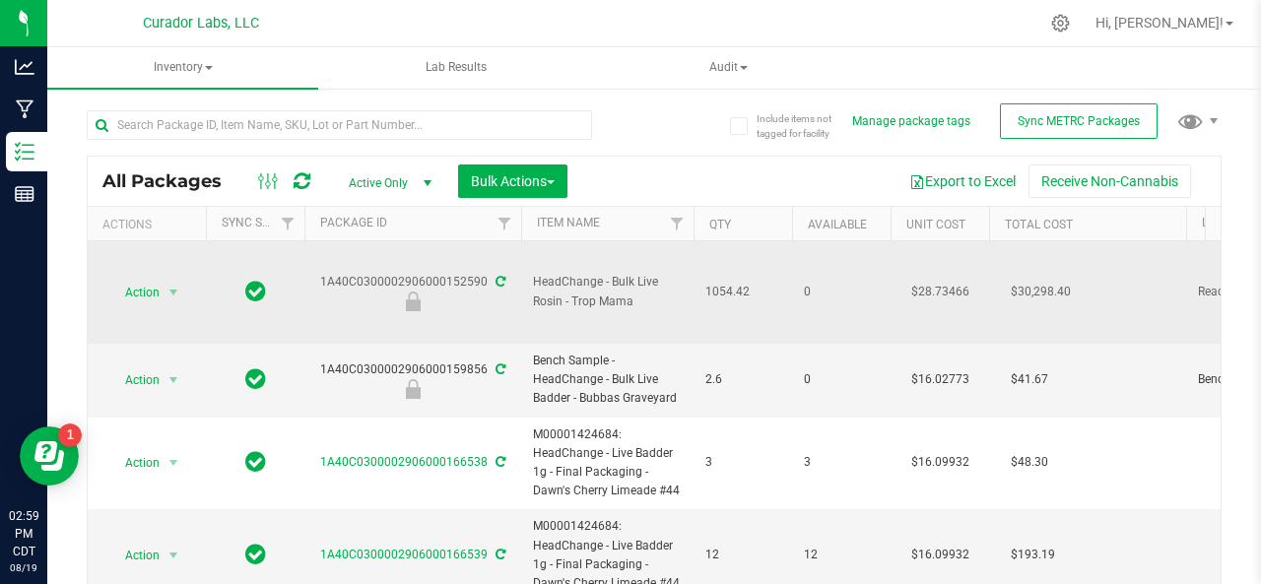
click at [572, 293] on span "HeadChange - Bulk Live Rosin - Trop Mama" at bounding box center [607, 291] width 149 height 37
copy tr "HeadChange - Bulk Live Rosin - Trop Mama"
click at [404, 277] on div "1A40C0300002906000152590" at bounding box center [412, 292] width 223 height 38
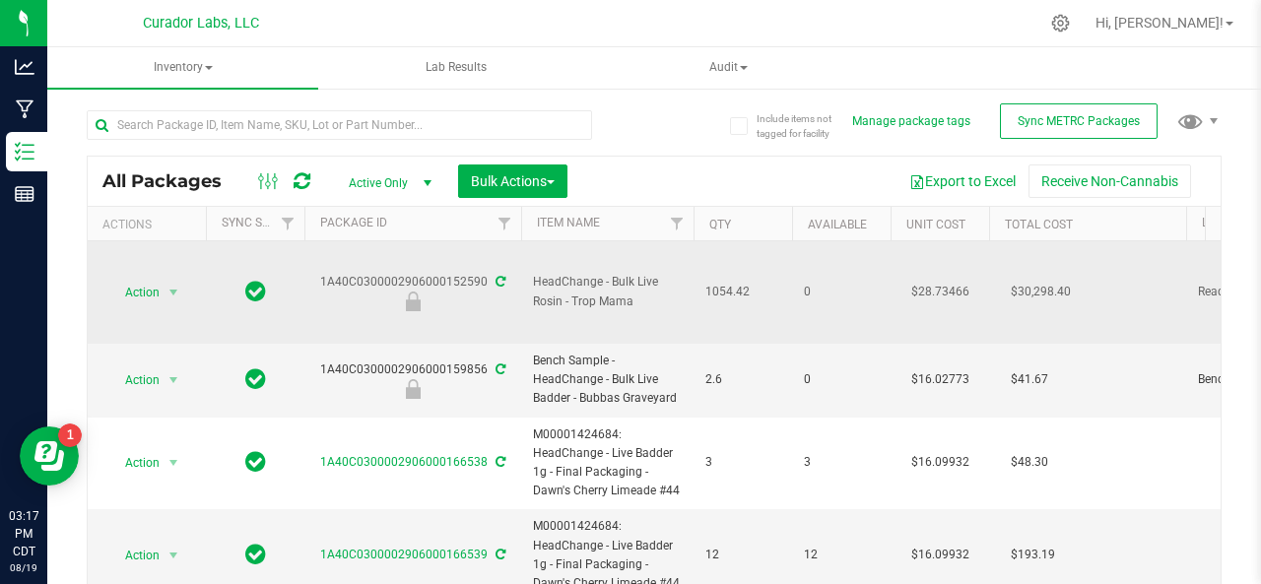
click at [593, 287] on span "HeadChange - Bulk Live Rosin - Trop Mama" at bounding box center [607, 291] width 149 height 37
copy tr "HeadChange - Bulk Live Rosin - Trop Mama"
click at [710, 291] on span "1054.42" at bounding box center [742, 292] width 75 height 19
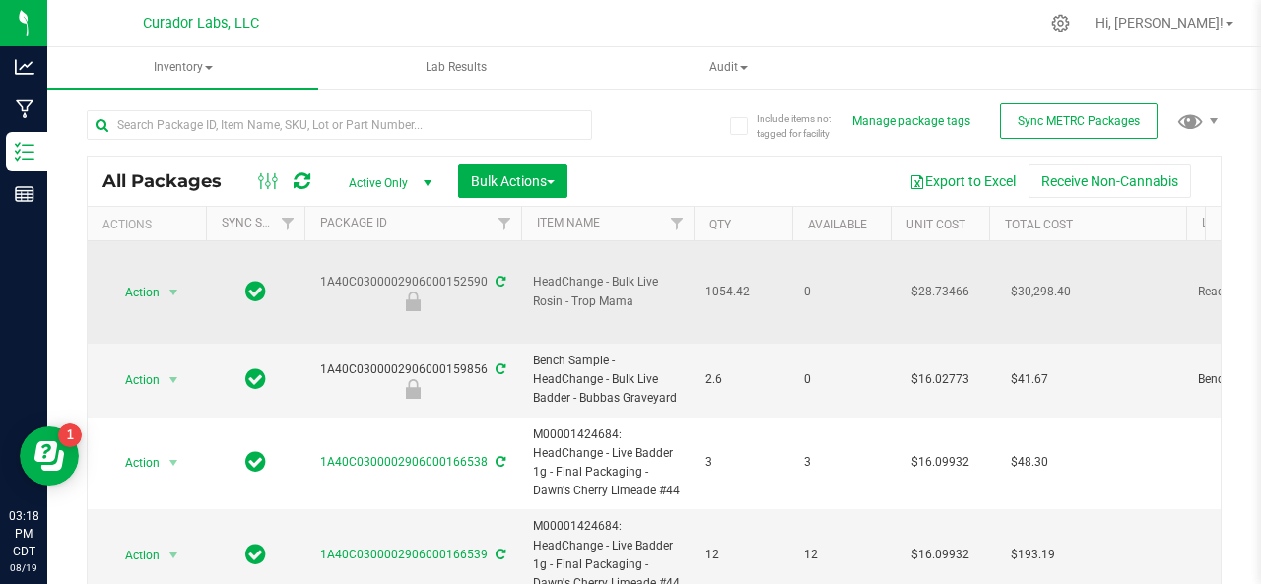
click at [710, 291] on span "1054.42" at bounding box center [742, 292] width 75 height 19
copy span "1054.42"
click at [395, 273] on div "1A40C0300002906000152590" at bounding box center [412, 292] width 223 height 38
copy div "1A40C0300002906000152590"
